Goal: Book appointment/travel/reservation

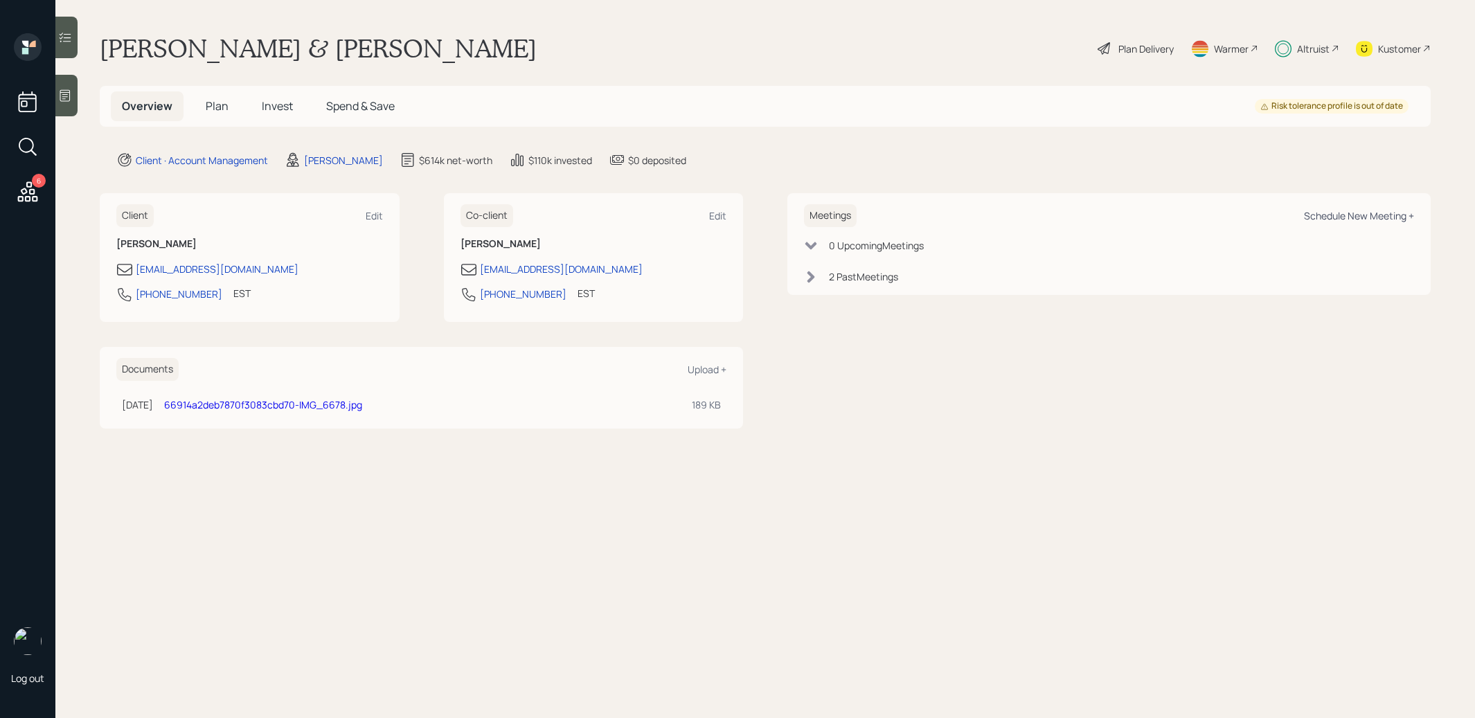
click at [1330, 211] on div "Schedule New Meeting +" at bounding box center [1359, 215] width 110 height 13
select select "8b79112e-3cfb-44f9-89e7-15267fe946c1"
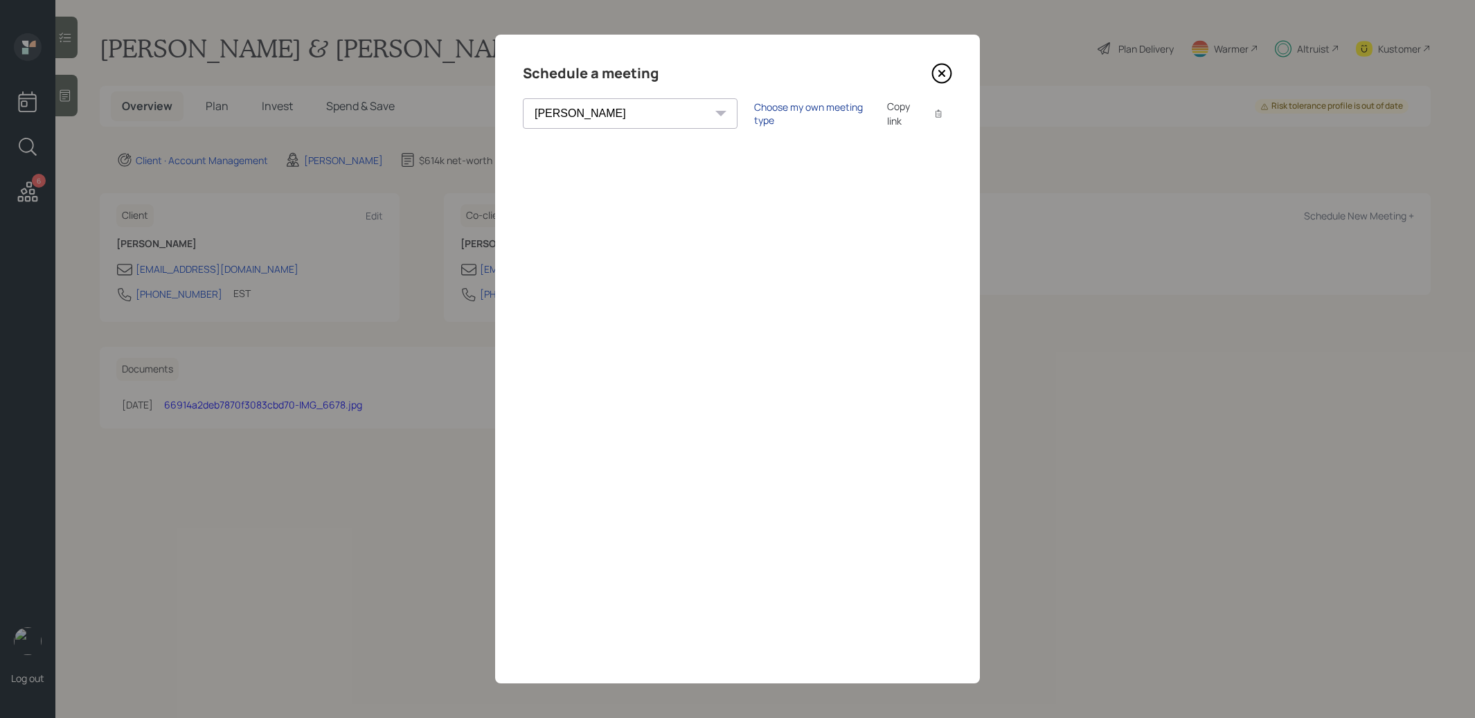
click at [754, 109] on div "Choose my own meeting type" at bounding box center [812, 113] width 116 height 26
click at [939, 79] on icon at bounding box center [942, 73] width 21 height 21
